Goal: Task Accomplishment & Management: Use online tool/utility

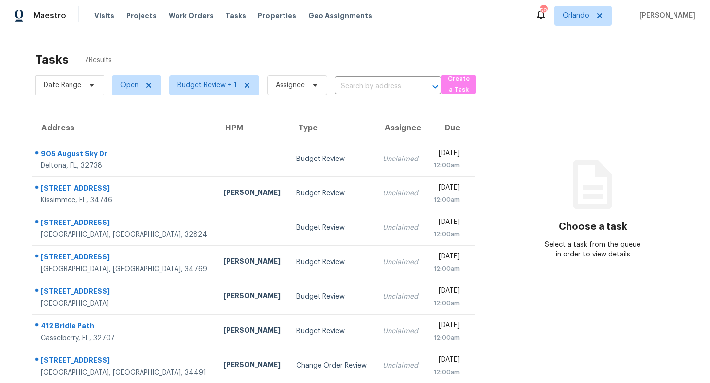
scroll to position [31, 0]
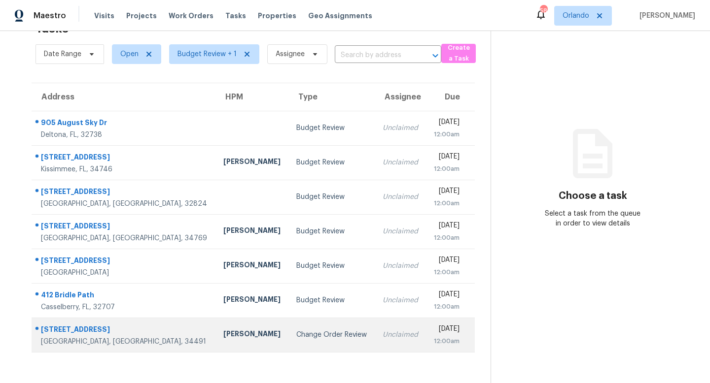
click at [302, 337] on div "Change Order Review" at bounding box center [331, 335] width 70 height 10
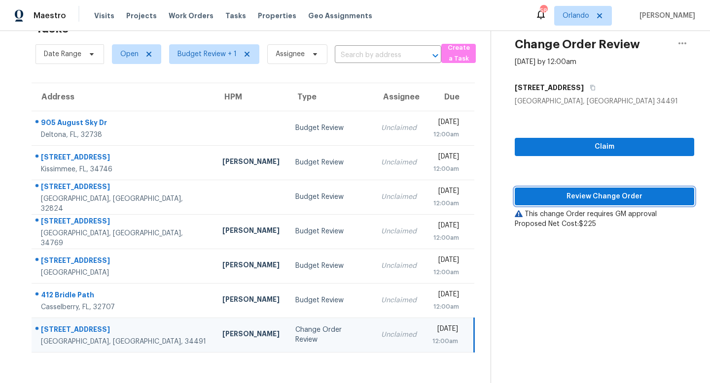
click at [606, 194] on span "Review Change Order" at bounding box center [604, 197] width 164 height 12
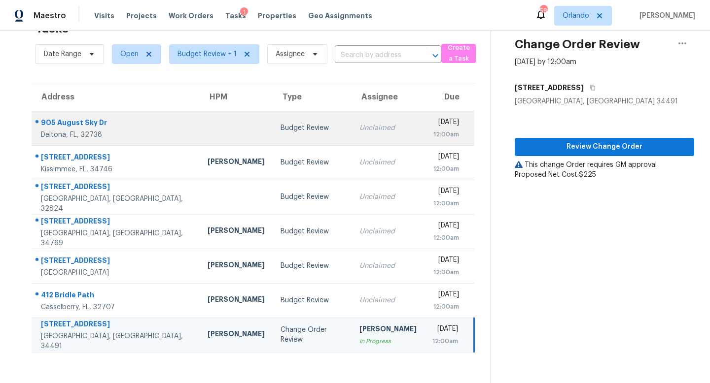
click at [359, 129] on div "Unclaimed" at bounding box center [387, 128] width 57 height 10
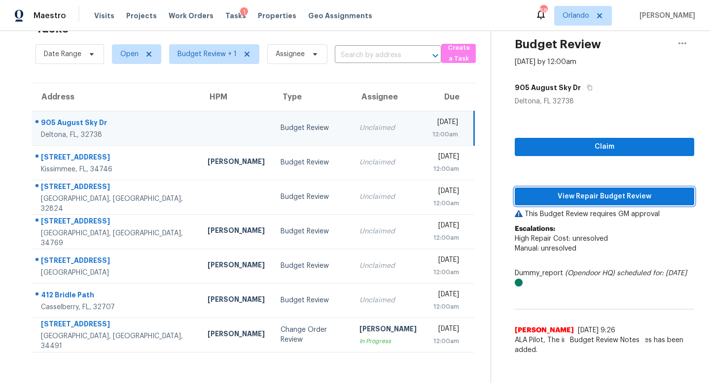
click at [591, 193] on span "View Repair Budget Review" at bounding box center [604, 197] width 164 height 12
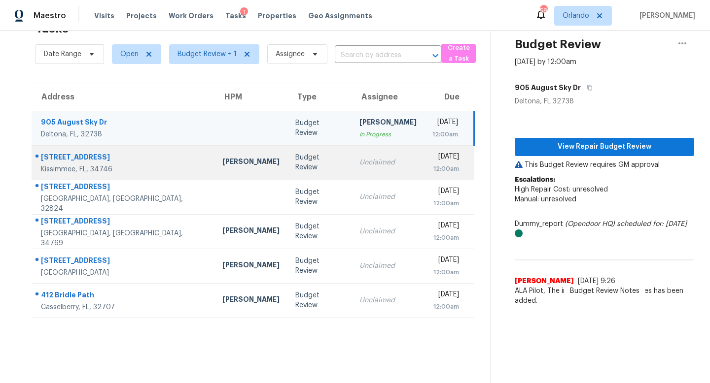
click at [359, 162] on div "Unclaimed" at bounding box center [387, 163] width 57 height 10
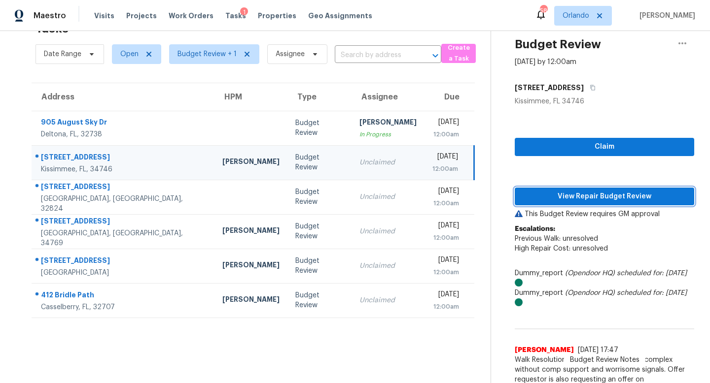
click at [599, 200] on span "View Repair Budget Review" at bounding box center [604, 197] width 164 height 12
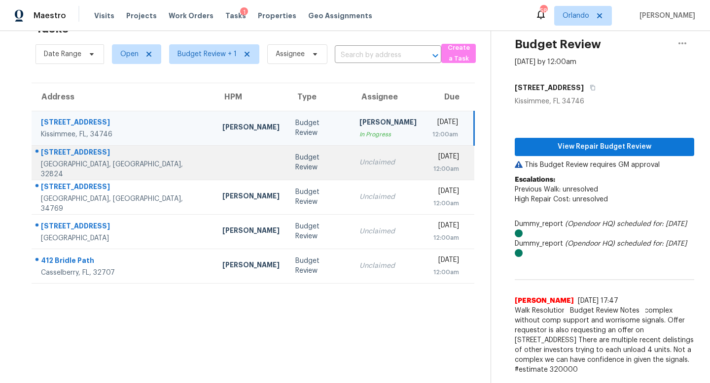
click at [359, 161] on div "Unclaimed" at bounding box center [387, 163] width 57 height 10
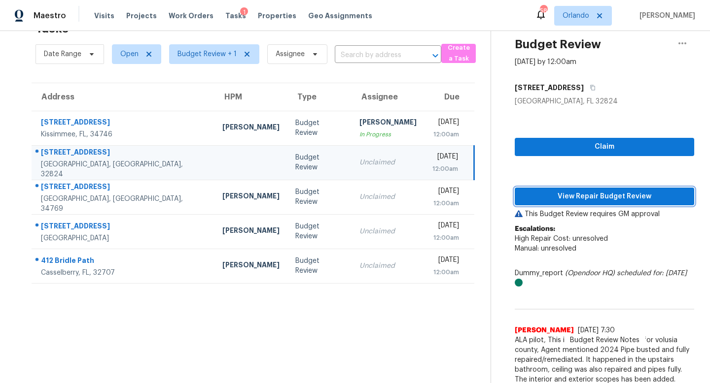
click at [586, 193] on span "View Repair Budget Review" at bounding box center [604, 197] width 164 height 12
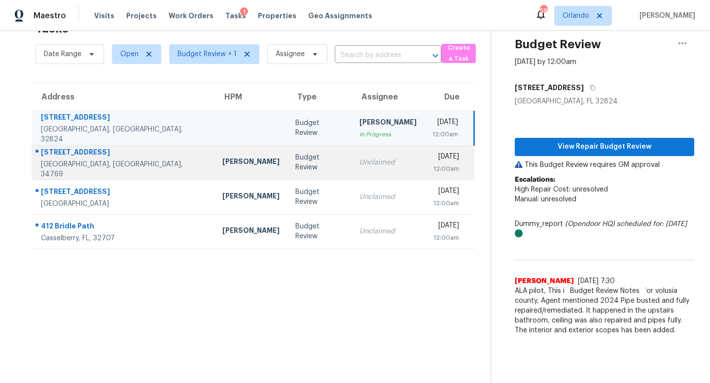
click at [359, 165] on div "Unclaimed" at bounding box center [387, 163] width 57 height 10
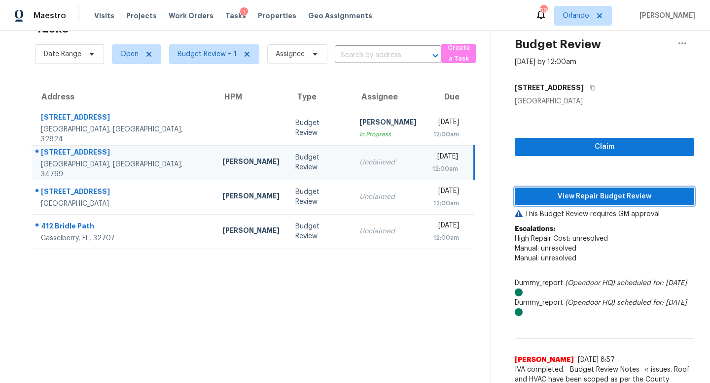
click at [576, 192] on span "View Repair Budget Review" at bounding box center [604, 197] width 164 height 12
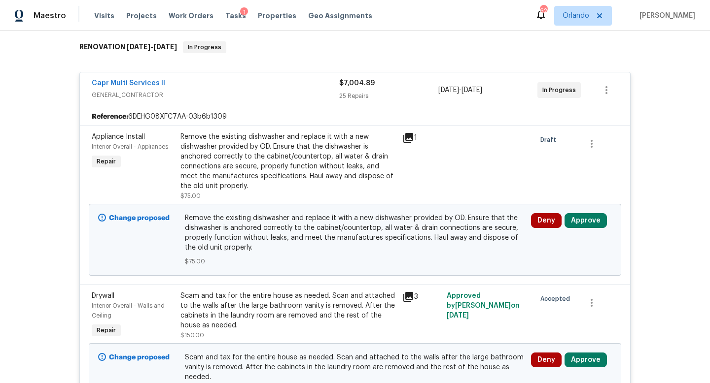
scroll to position [220, 0]
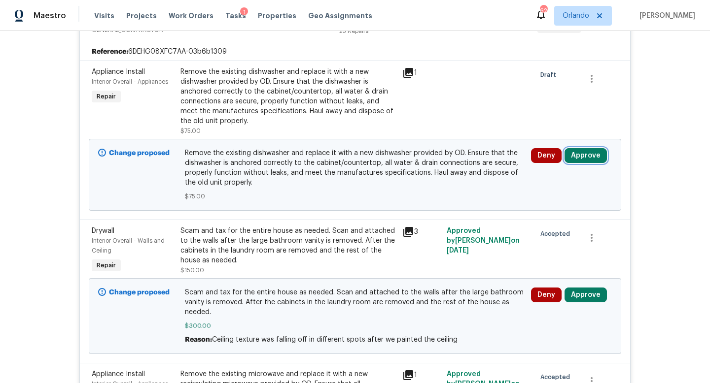
click at [587, 153] on button "Approve" at bounding box center [585, 155] width 42 height 15
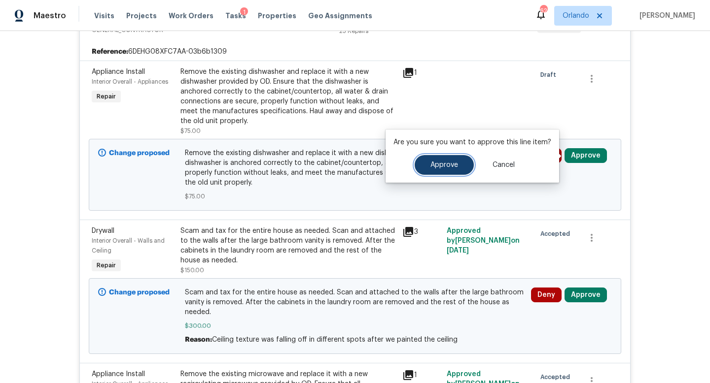
click at [449, 163] on span "Approve" at bounding box center [444, 165] width 28 height 7
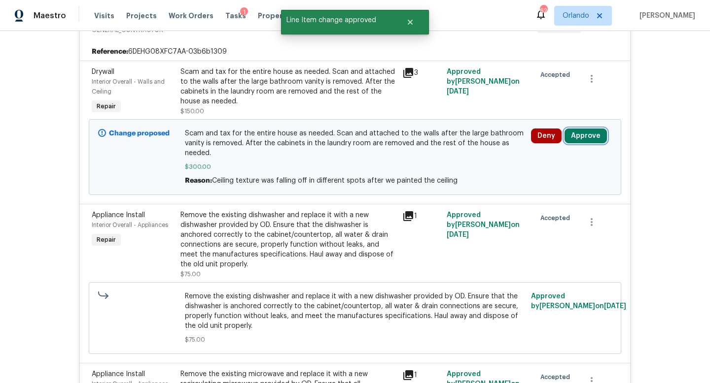
click at [580, 141] on button "Approve" at bounding box center [585, 136] width 42 height 15
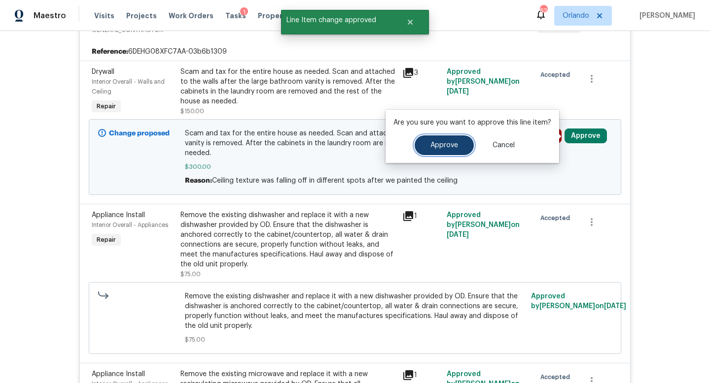
click at [443, 150] on button "Approve" at bounding box center [443, 146] width 59 height 20
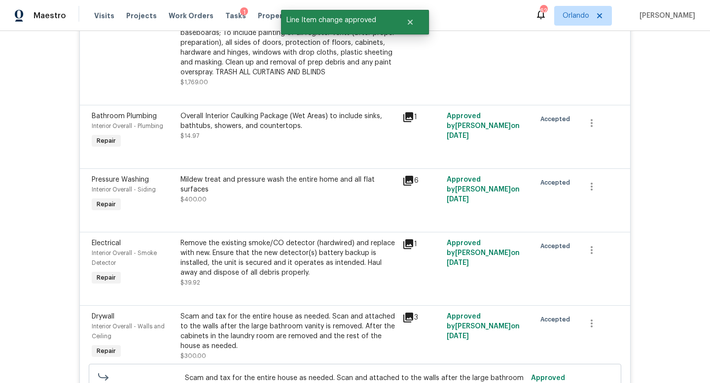
scroll to position [1586, 0]
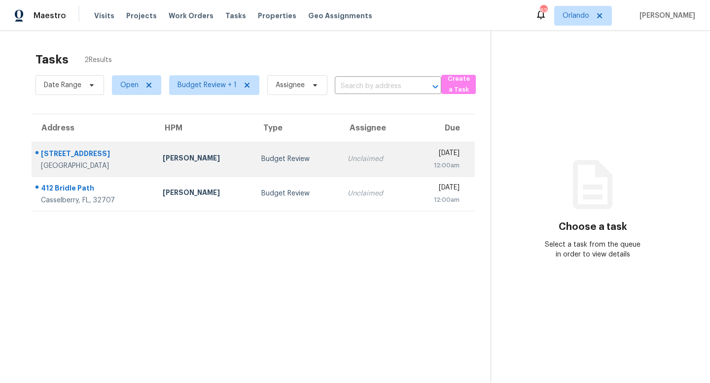
click at [261, 159] on div "Budget Review" at bounding box center [296, 159] width 71 height 10
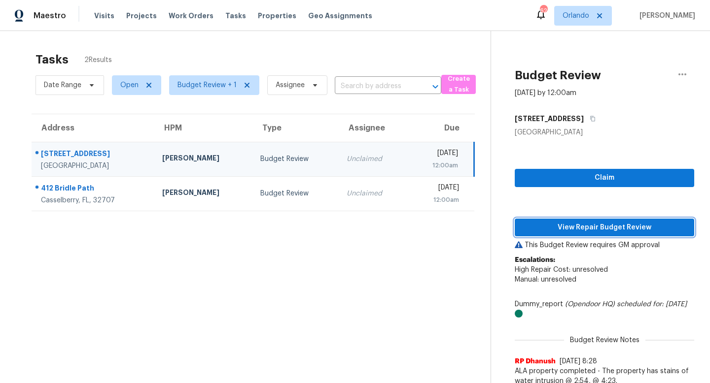
click at [605, 228] on span "View Repair Budget Review" at bounding box center [604, 228] width 164 height 12
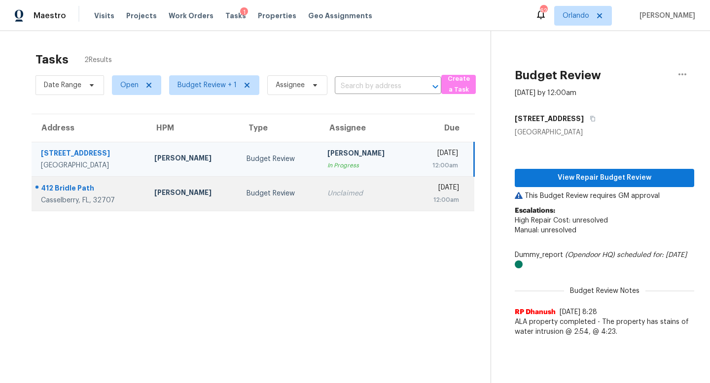
click at [193, 196] on div "Austin Jones" at bounding box center [192, 194] width 76 height 12
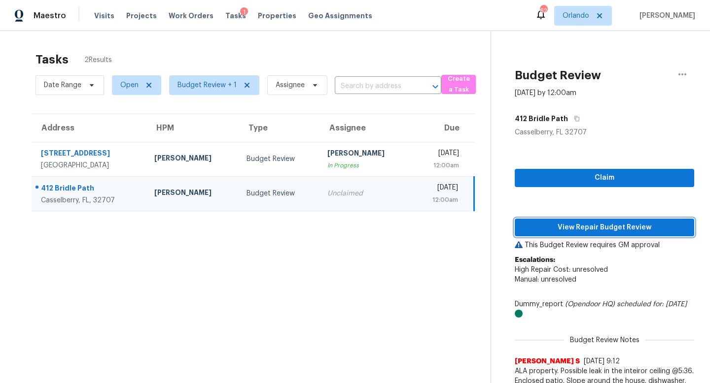
click at [602, 225] on span "View Repair Budget Review" at bounding box center [604, 228] width 164 height 12
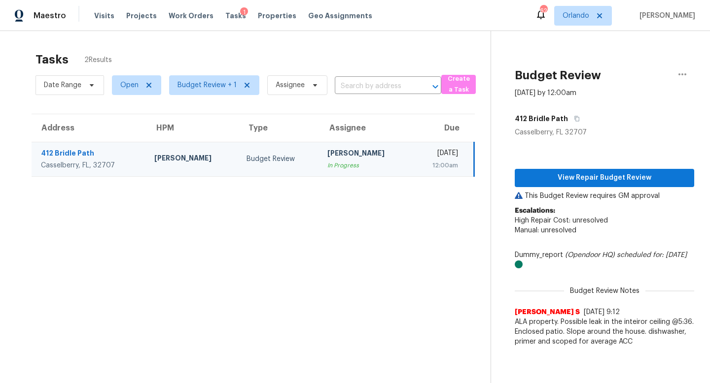
click at [330, 146] on td "Josh Devinney In Progress" at bounding box center [365, 159] width 92 height 34
click at [622, 174] on span "View Repair Budget Review" at bounding box center [604, 178] width 164 height 12
